Goal: Information Seeking & Learning: Check status

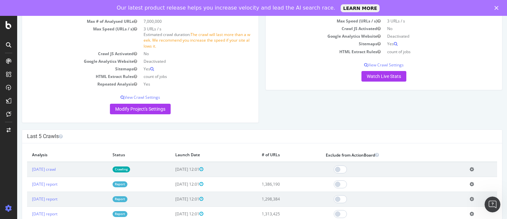
scroll to position [135, 0]
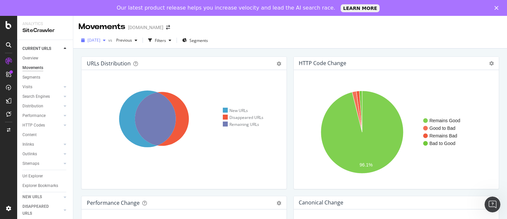
click at [100, 41] on span "2025 Jul. 13th" at bounding box center [93, 40] width 13 height 6
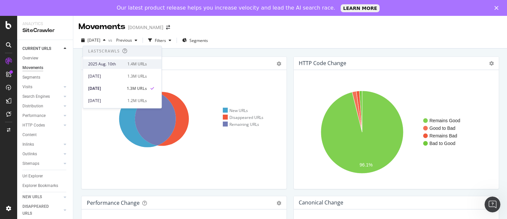
click at [112, 63] on div "2025 Aug. 10th" at bounding box center [105, 64] width 35 height 6
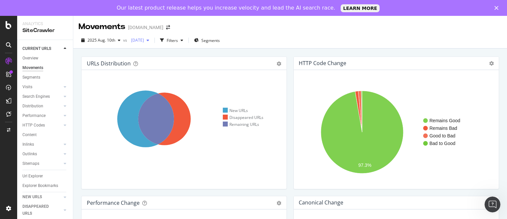
click at [144, 41] on span "2025 Jun. 29th" at bounding box center [136, 40] width 16 height 6
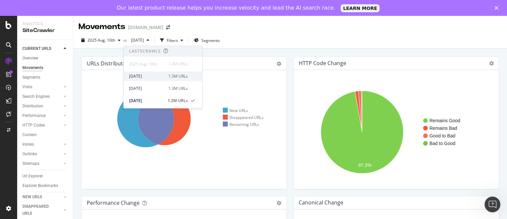
click at [149, 78] on div "[DATE]" at bounding box center [146, 76] width 35 height 6
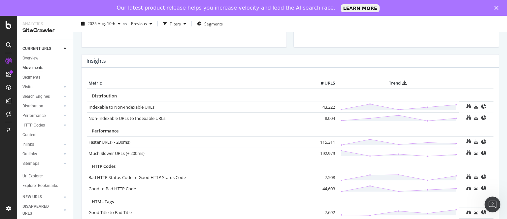
scroll to position [337, 0]
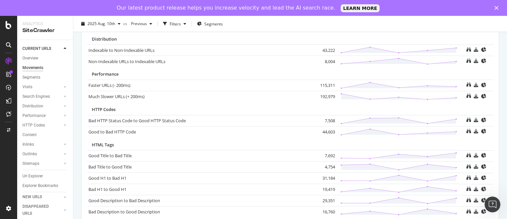
click at [325, 47] on td "43,222" at bounding box center [323, 50] width 26 height 11
copy td "43,222"
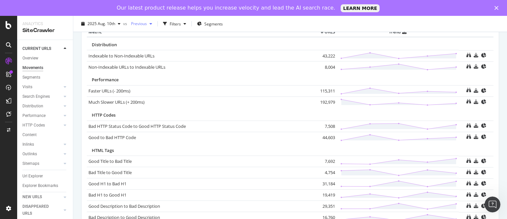
click at [144, 21] on div "Previous" at bounding box center [141, 24] width 26 height 10
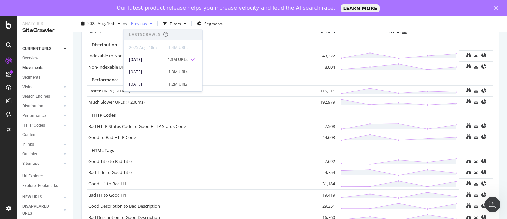
click at [144, 21] on div "Previous" at bounding box center [141, 24] width 26 height 10
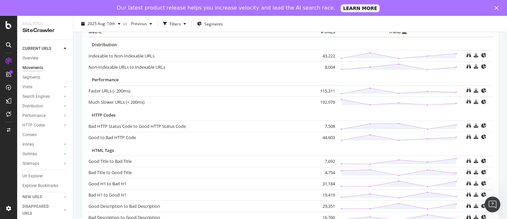
click at [327, 66] on td "8,004" at bounding box center [323, 66] width 26 height 11
copy td "8,004"
click at [323, 88] on td "115,311" at bounding box center [323, 90] width 26 height 11
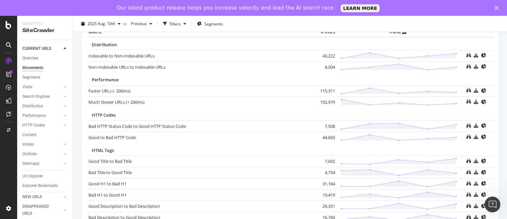
copy td "115,311"
click at [322, 101] on td "192,979" at bounding box center [323, 101] width 26 height 11
copy td "192,979"
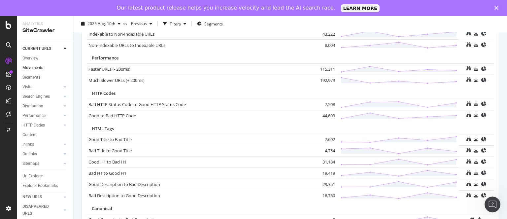
scroll to position [355, 0]
click at [329, 100] on td "7,508" at bounding box center [323, 103] width 26 height 11
copy td "7,508"
click at [328, 113] on td "44,603" at bounding box center [323, 114] width 26 height 11
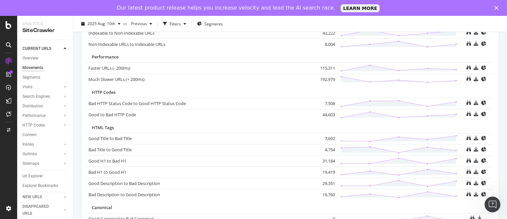
click at [328, 113] on td "44,603" at bounding box center [323, 114] width 26 height 11
copy td "44,603"
click at [327, 137] on td "7,692" at bounding box center [323, 138] width 26 height 11
copy td "7,692"
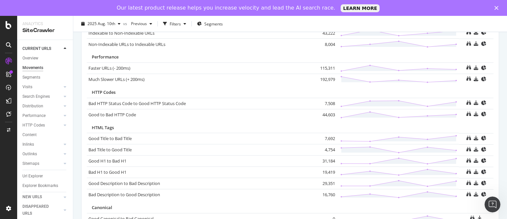
click at [326, 151] on td "4,754" at bounding box center [323, 149] width 26 height 11
copy td "4,754"
click at [325, 159] on td "31,184" at bounding box center [323, 160] width 26 height 11
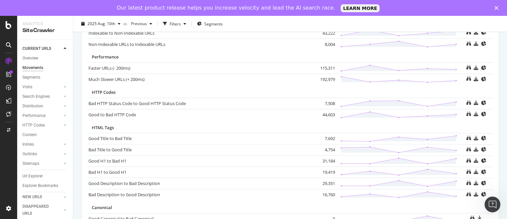
copy td "31,184"
click at [324, 172] on td "19,419" at bounding box center [323, 172] width 26 height 11
copy td "19,419"
click at [322, 180] on td "29,351" at bounding box center [323, 183] width 26 height 11
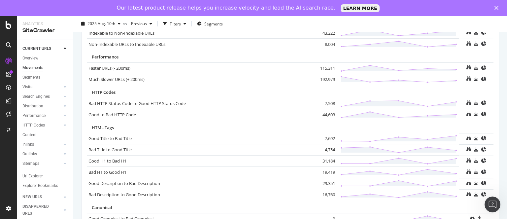
click at [322, 180] on td "29,351" at bounding box center [323, 183] width 26 height 11
click at [323, 196] on td "16,760" at bounding box center [323, 194] width 26 height 11
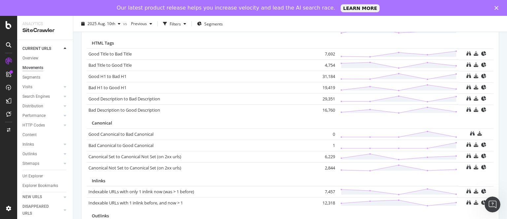
scroll to position [465, 0]
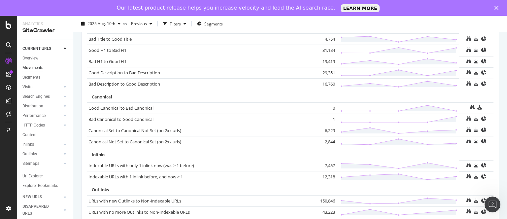
click at [324, 129] on td "6,229" at bounding box center [323, 130] width 26 height 11
click at [328, 142] on td "2,844" at bounding box center [323, 141] width 26 height 11
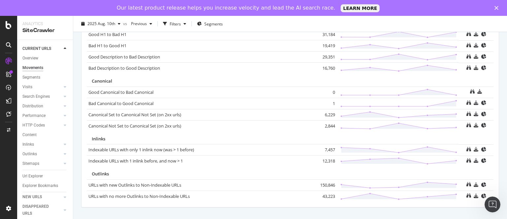
click at [327, 147] on td "7,457" at bounding box center [323, 149] width 26 height 11
click at [326, 158] on td "12,318" at bounding box center [323, 160] width 26 height 11
click at [324, 183] on td "150,846" at bounding box center [323, 184] width 26 height 11
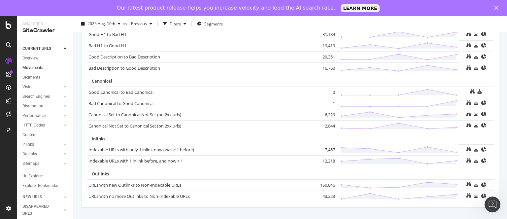
click at [324, 183] on td "150,846" at bounding box center [323, 184] width 26 height 11
click at [323, 192] on td "43,223" at bounding box center [323, 195] width 26 height 11
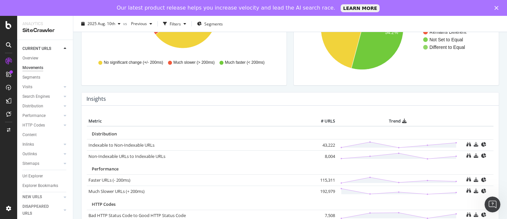
scroll to position [234, 0]
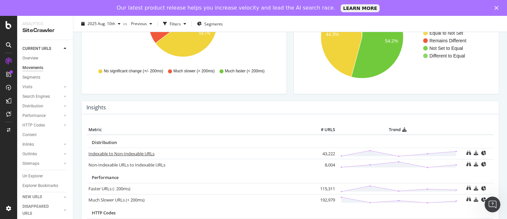
click at [129, 150] on link "Indexable to Non-Indexable URLs" at bounding box center [121, 153] width 66 height 6
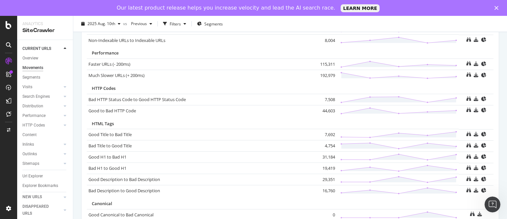
scroll to position [359, 0]
click at [121, 134] on link "Good Title to Bad Title" at bounding box center [109, 133] width 43 height 6
click at [110, 156] on link "Good H1 to Bad H1" at bounding box center [107, 156] width 38 height 6
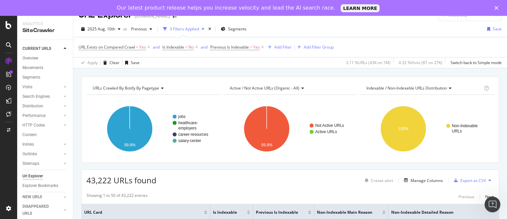
scroll to position [9, 0]
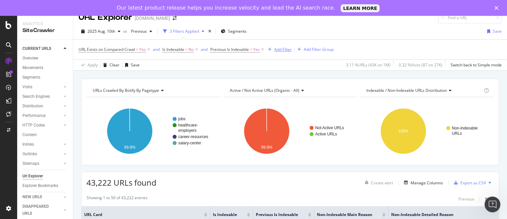
click at [285, 50] on div "Add Filter" at bounding box center [282, 50] width 17 height 6
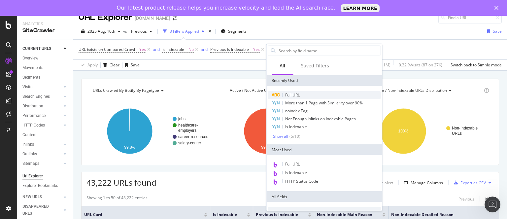
click at [296, 92] on span "Full URL" at bounding box center [292, 95] width 15 height 6
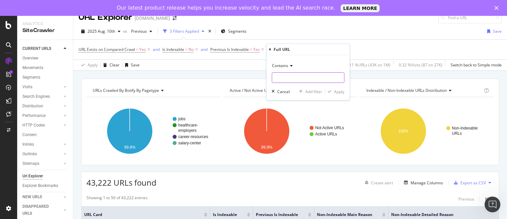
click at [285, 75] on input "text" at bounding box center [308, 77] width 72 height 11
type input "/job/"
click at [341, 94] on div "Apply" at bounding box center [339, 92] width 10 height 6
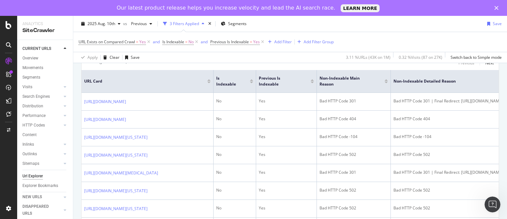
scroll to position [145, 0]
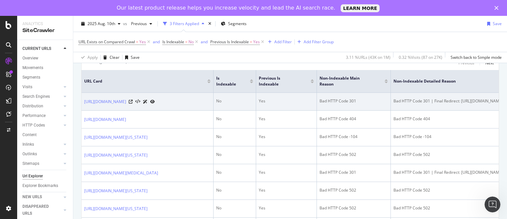
click at [155, 104] on div "https://www.healthecareers.com/job/travel-clinic-physical-therapist-1950-per-we…" at bounding box center [119, 101] width 71 height 7
click at [133, 104] on icon at bounding box center [131, 102] width 4 height 4
drag, startPoint x: 82, startPoint y: 102, endPoint x: 160, endPoint y: 113, distance: 79.0
click at [160, 110] on td "https://www.healthecareers.com/job/travel-clinic-physical-therapist-1950-per-we…" at bounding box center [147, 102] width 132 height 18
copy link "https://www.healthecareers.com/job/travel-clinic-physical-therapist-1950-per-we…"
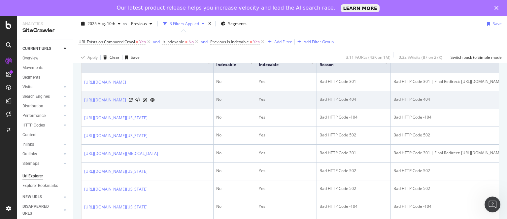
scroll to position [173, 0]
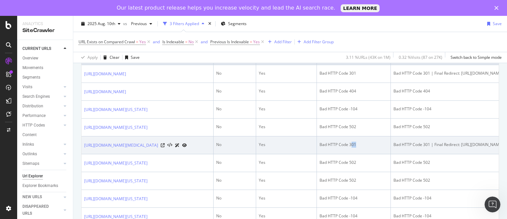
drag, startPoint x: 350, startPoint y: 170, endPoint x: 357, endPoint y: 170, distance: 6.6
click at [357, 147] on div "Bad HTTP Code 301" at bounding box center [353, 144] width 68 height 6
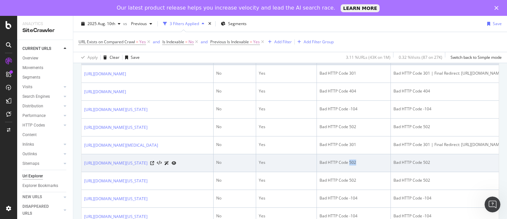
drag, startPoint x: 349, startPoint y: 192, endPoint x: 358, endPoint y: 193, distance: 8.7
click at [358, 165] on div "Bad HTTP Code 502" at bounding box center [353, 162] width 68 height 6
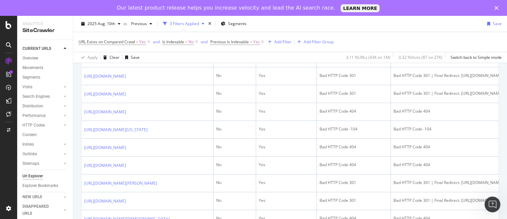
scroll to position [331, 0]
click at [154, 60] on icon at bounding box center [152, 58] width 4 height 4
drag, startPoint x: 83, startPoint y: 120, endPoint x: 168, endPoint y: 131, distance: 84.7
click at [168, 67] on td "https://www.healthecareers.com/jobs/physician-surgeon/geriatric-medicine/michig…" at bounding box center [147, 58] width 132 height 18
copy link "https://www.healthecareers.com/jobs/physician-surgeon/geriatric-medicine/michig…"
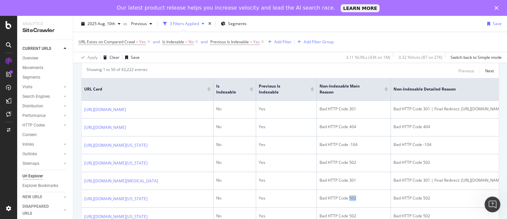
scroll to position [0, 0]
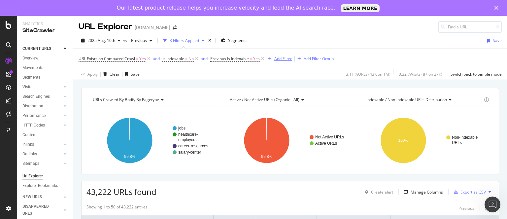
click at [281, 56] on div "Add Filter" at bounding box center [282, 59] width 17 height 6
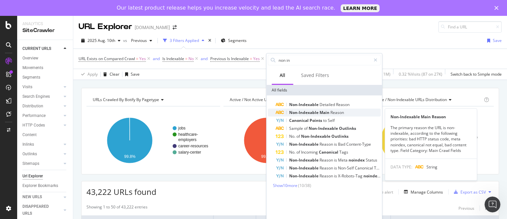
type input "non in"
click at [322, 112] on span "Main" at bounding box center [324, 112] width 11 height 6
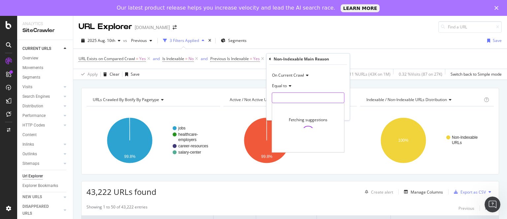
click at [290, 97] on input "text" at bounding box center [308, 97] width 72 height 11
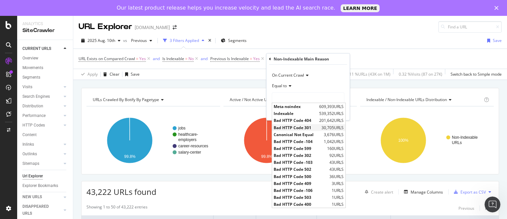
click at [302, 128] on span "Bad HTTP Code 301" at bounding box center [296, 127] width 46 height 6
type input "Bad HTTP Code 301"
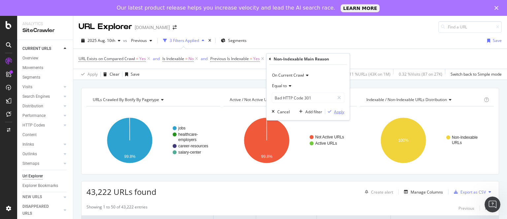
click at [339, 110] on div "Apply" at bounding box center [339, 112] width 10 height 6
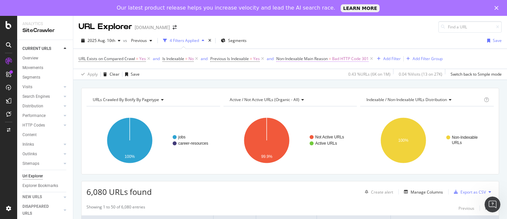
click at [350, 61] on span "Bad HTTP Code 301" at bounding box center [350, 58] width 37 height 9
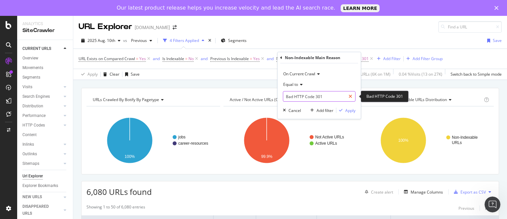
click at [351, 96] on icon at bounding box center [350, 96] width 4 height 5
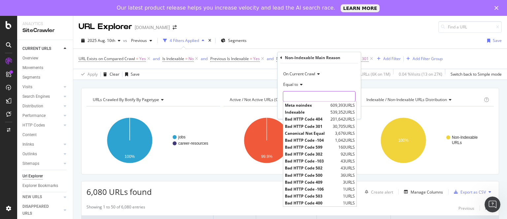
click at [311, 97] on input "text" at bounding box center [319, 96] width 72 height 11
click at [311, 117] on span "Bad HTTP Code 404" at bounding box center [307, 119] width 44 height 6
type input "Bad HTTP Code 404"
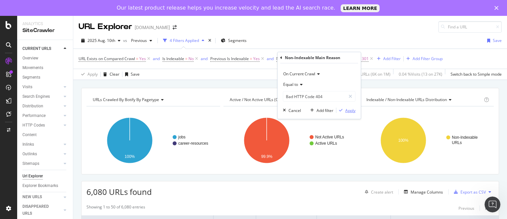
click at [347, 108] on div "Apply" at bounding box center [350, 110] width 10 height 6
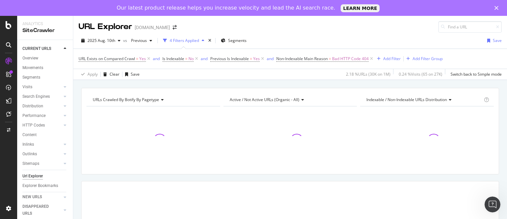
click at [347, 108] on div at bounding box center [290, 137] width 134 height 63
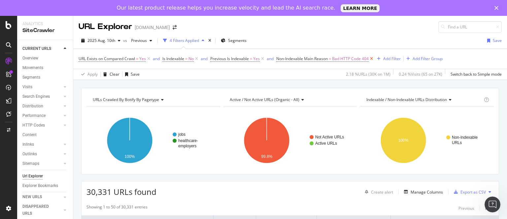
click at [373, 58] on icon at bounding box center [371, 58] width 6 height 7
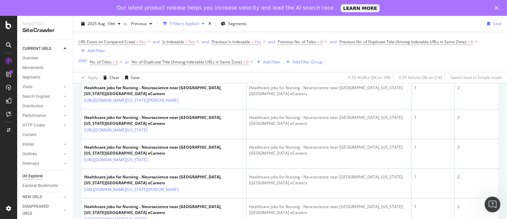
scroll to position [943, 0]
click at [154, 13] on icon at bounding box center [152, 11] width 4 height 4
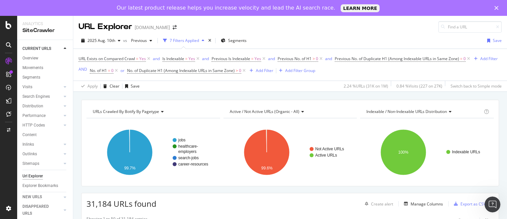
click at [151, 91] on div "Apply Clear Save 2.24 % URLs ( 31K on 1M ) 0.84 % Visits ( 227 on 27K ) Switch …" at bounding box center [289, 85] width 433 height 11
click at [148, 38] on div "Previous" at bounding box center [141, 41] width 26 height 10
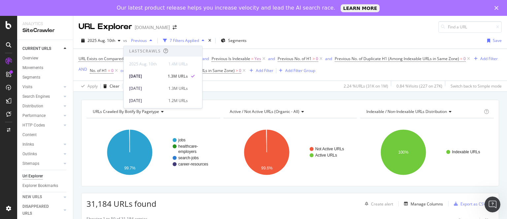
click at [148, 38] on div "Previous" at bounding box center [141, 41] width 26 height 10
